Goal: Task Accomplishment & Management: Use online tool/utility

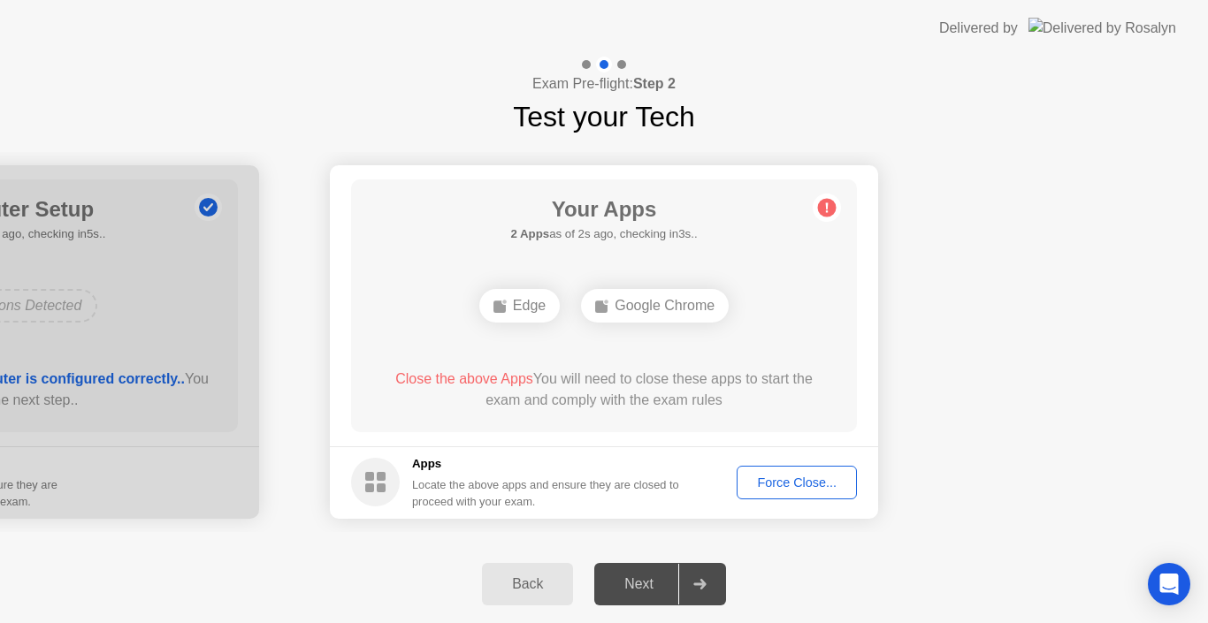
click at [813, 479] on div "Force Close..." at bounding box center [797, 483] width 108 height 14
